Goal: Transaction & Acquisition: Purchase product/service

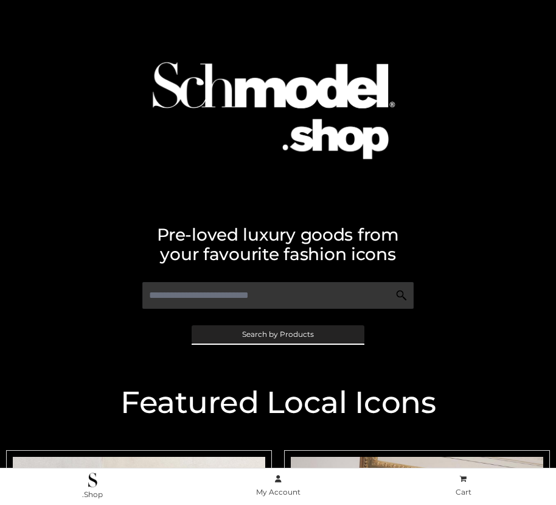
click at [278, 334] on span "Search by Products" at bounding box center [278, 334] width 72 height 7
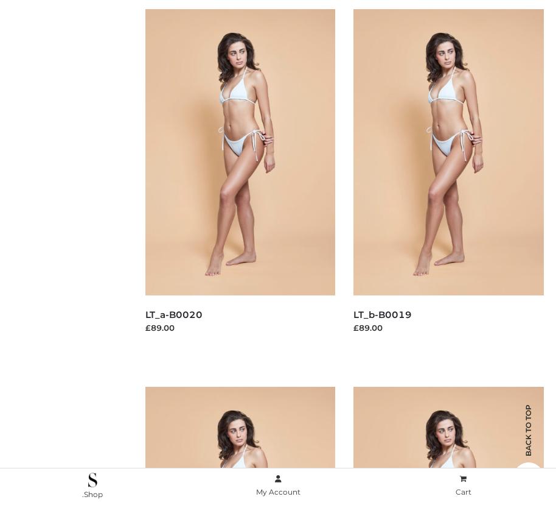
scroll to position [122, 0]
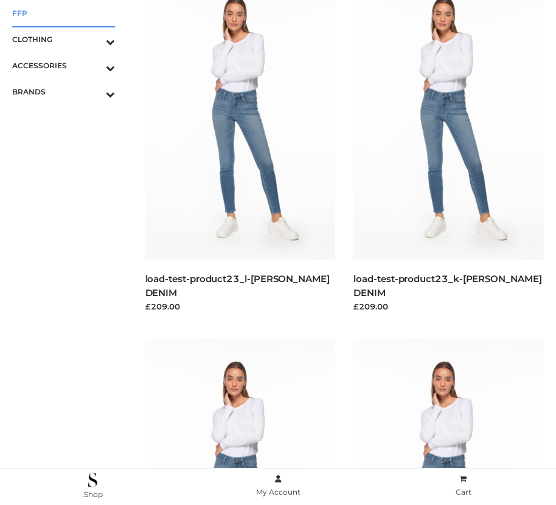
click at [63, 13] on span "FFP" at bounding box center [63, 13] width 103 height 14
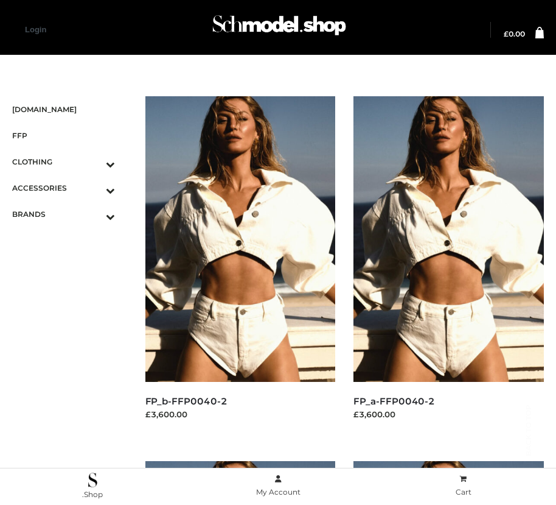
scroll to position [1026, 0]
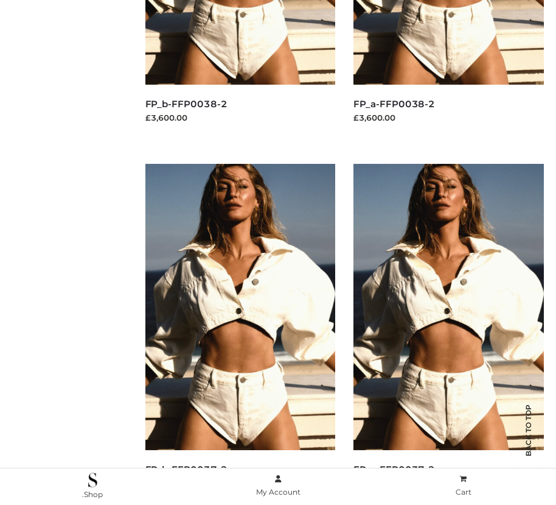
click at [449, 334] on img at bounding box center [449, 307] width 191 height 286
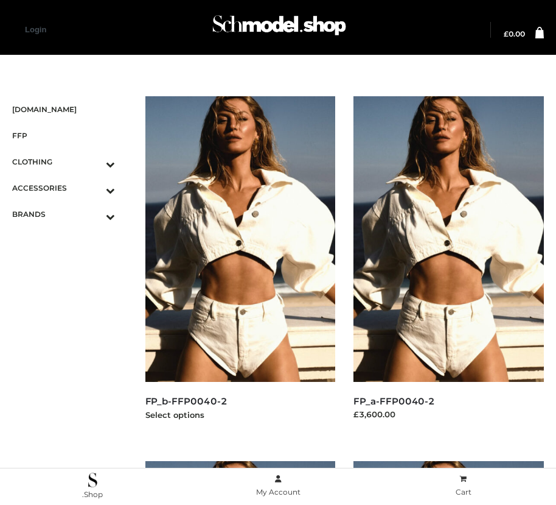
click at [240, 266] on img at bounding box center [241, 239] width 191 height 286
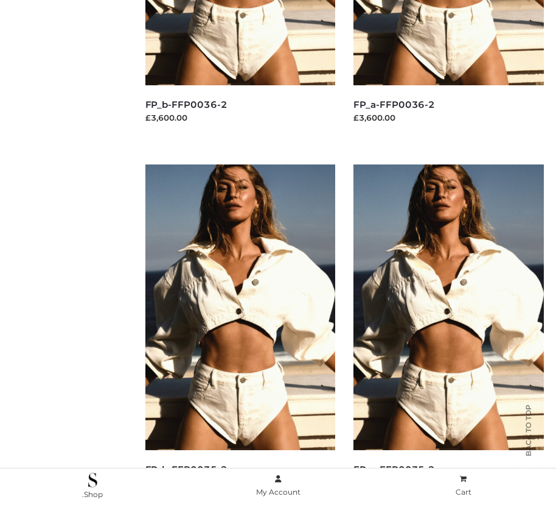
click at [449, 334] on img at bounding box center [449, 307] width 191 height 286
click at [240, 334] on img at bounding box center [241, 307] width 191 height 286
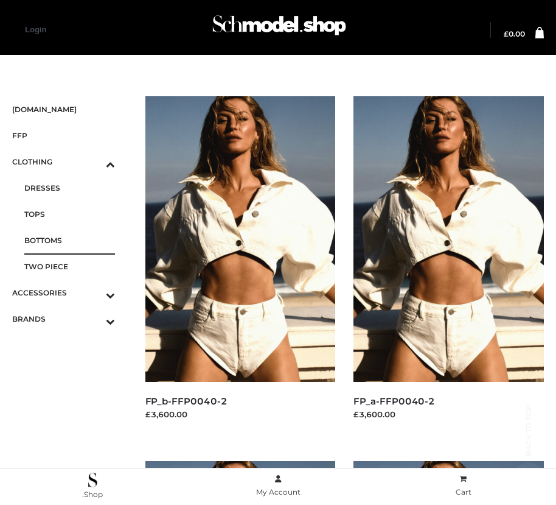
click at [69, 240] on span "BOTTOMS" at bounding box center [69, 240] width 91 height 14
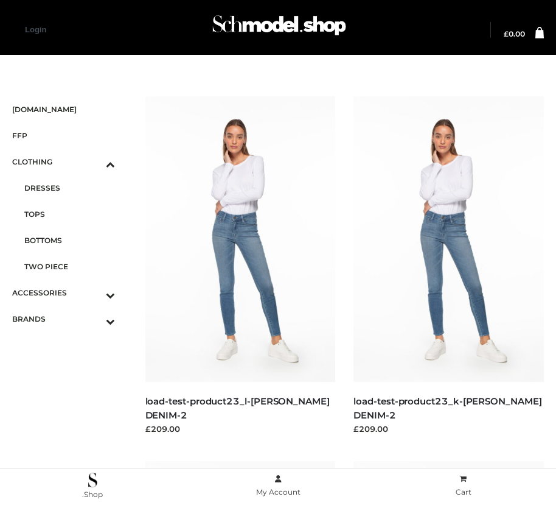
scroll to position [1756, 0]
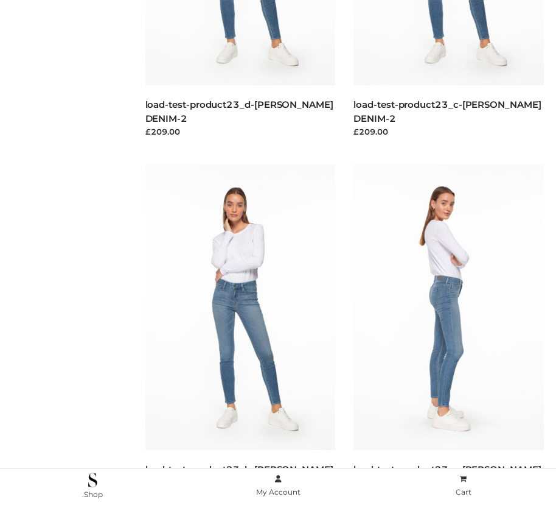
click at [449, 334] on img at bounding box center [449, 307] width 191 height 286
